Goal: Obtain resource: Obtain resource

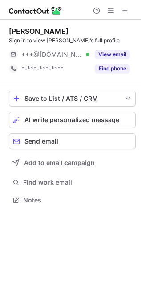
scroll to position [194, 141]
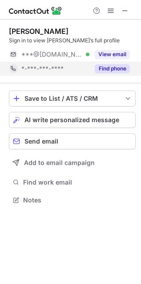
click at [110, 70] on button "Find phone" at bounding box center [112, 68] width 35 height 9
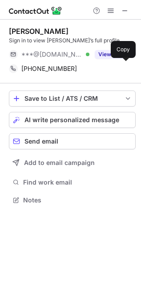
click at [110, 70] on div "+13174083607" at bounding box center [75, 69] width 109 height 8
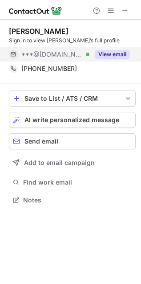
click at [111, 50] on button "View email" at bounding box center [112, 54] width 35 height 9
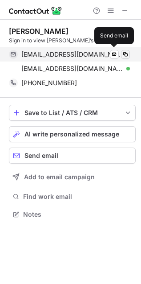
scroll to position [208, 141]
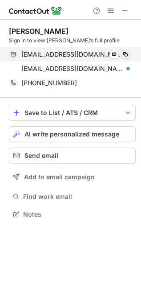
click at [128, 54] on span at bounding box center [125, 54] width 7 height 7
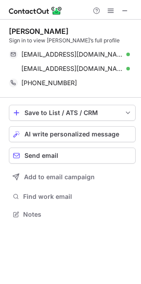
click at [17, 28] on div "Jessica Sprenkel" at bounding box center [39, 31] width 60 height 9
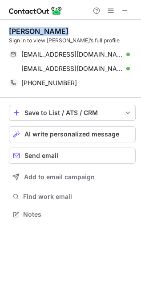
click at [17, 28] on div "Jessica Sprenkel" at bounding box center [39, 31] width 60 height 9
copy div "Jessica Sprenkel"
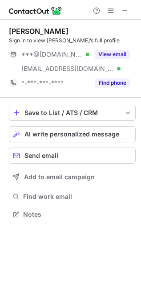
scroll to position [208, 141]
click at [44, 28] on div "Laurenda Eddy" at bounding box center [39, 31] width 60 height 9
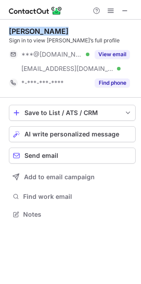
click at [44, 28] on div "Laurenda Eddy" at bounding box center [39, 31] width 60 height 9
copy div "Laurenda Eddy"
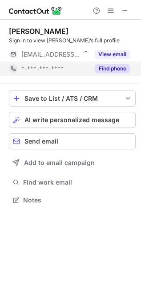
scroll to position [194, 141]
click at [125, 69] on button "Find phone" at bounding box center [112, 68] width 35 height 9
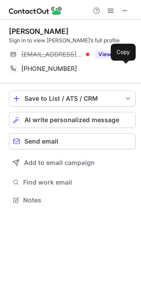
click at [125, 69] on span at bounding box center [125, 68] width 7 height 7
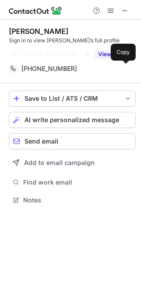
click at [18, 34] on div "Brandy Freese" at bounding box center [39, 31] width 60 height 9
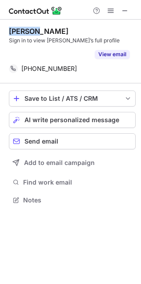
click at [18, 34] on div "Brandy Freese" at bounding box center [39, 31] width 60 height 9
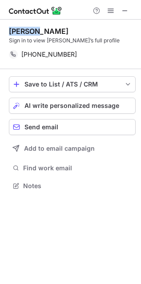
click at [18, 34] on div "Brandy Freese" at bounding box center [39, 31] width 60 height 9
copy div "Brandy Freese"
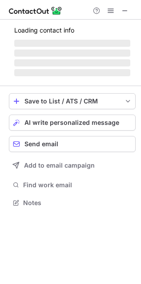
scroll to position [4, 4]
click at [39, 16] on div at bounding box center [70, 10] width 141 height 20
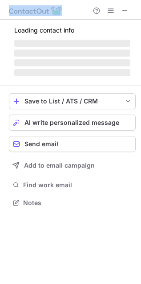
click at [39, 16] on div at bounding box center [70, 10] width 141 height 20
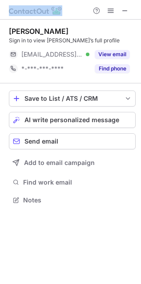
click at [39, 16] on div at bounding box center [70, 10] width 141 height 20
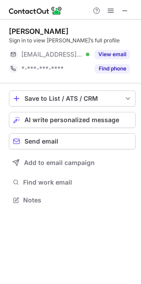
click at [56, 24] on div "Frank D'Angelo Sign in to view Frank’s full profile ***@njtransit.com Verified …" at bounding box center [72, 52] width 127 height 64
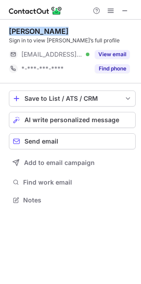
click at [56, 24] on div "Frank D'Angelo Sign in to view Frank’s full profile ***@njtransit.com Verified …" at bounding box center [72, 52] width 127 height 64
copy div "Frank D'Angelo"
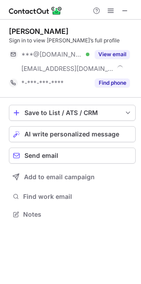
scroll to position [208, 141]
click at [50, 21] on div "[PERSON_NAME] Sign in to view [PERSON_NAME]’s full profile ***@[DOMAIN_NAME] Ve…" at bounding box center [72, 59] width 127 height 78
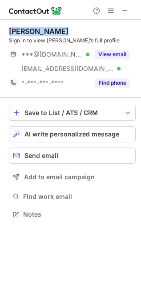
click at [50, 21] on div "[PERSON_NAME] Sign in to view [PERSON_NAME]’s full profile ***@[DOMAIN_NAME] Ve…" at bounding box center [72, 59] width 127 height 78
copy div "[PERSON_NAME]"
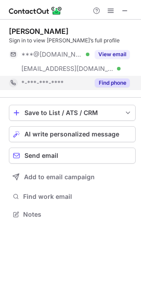
click at [124, 76] on div "Find phone" at bounding box center [110, 83] width 41 height 14
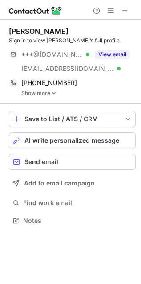
scroll to position [214, 141]
click at [124, 76] on div "[PHONE_NUMBER] Copy" at bounding box center [69, 83] width 121 height 14
click at [51, 92] on img at bounding box center [53, 93] width 5 height 6
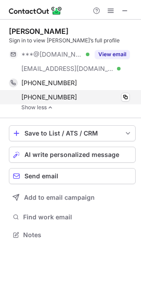
click at [130, 92] on div "[PHONE_NUMBER] Copy" at bounding box center [69, 97] width 121 height 14
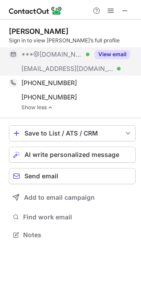
click at [113, 56] on button "View email" at bounding box center [112, 54] width 35 height 9
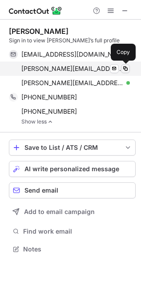
click at [125, 64] on button at bounding box center [125, 68] width 9 height 9
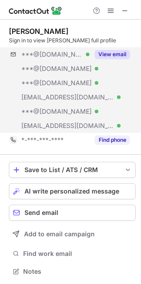
scroll to position [265, 135]
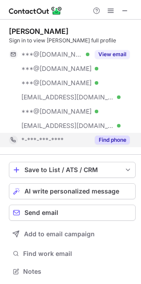
click at [119, 137] on button "Find phone" at bounding box center [112, 140] width 35 height 9
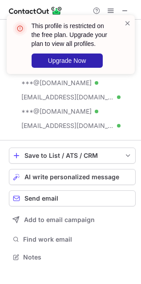
scroll to position [251, 141]
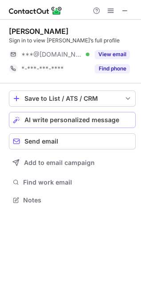
scroll to position [194, 141]
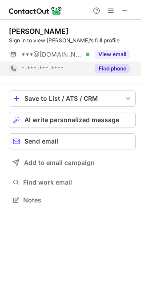
click at [117, 70] on button "Find phone" at bounding box center [112, 68] width 35 height 9
